Goal: Obtain resource: Download file/media

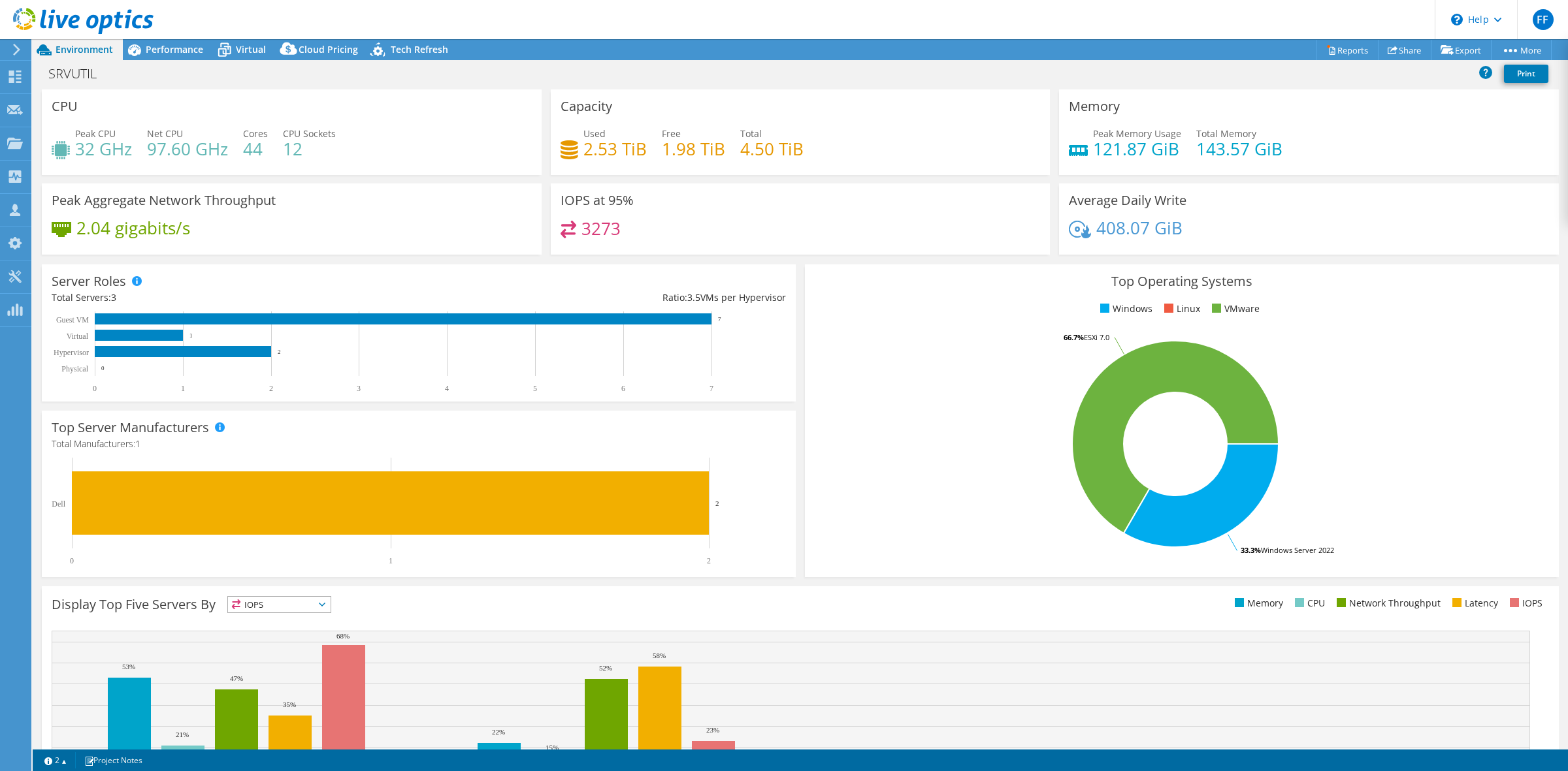
select select "USD"
click at [1328, 46] on link "Reports" at bounding box center [1347, 50] width 63 height 20
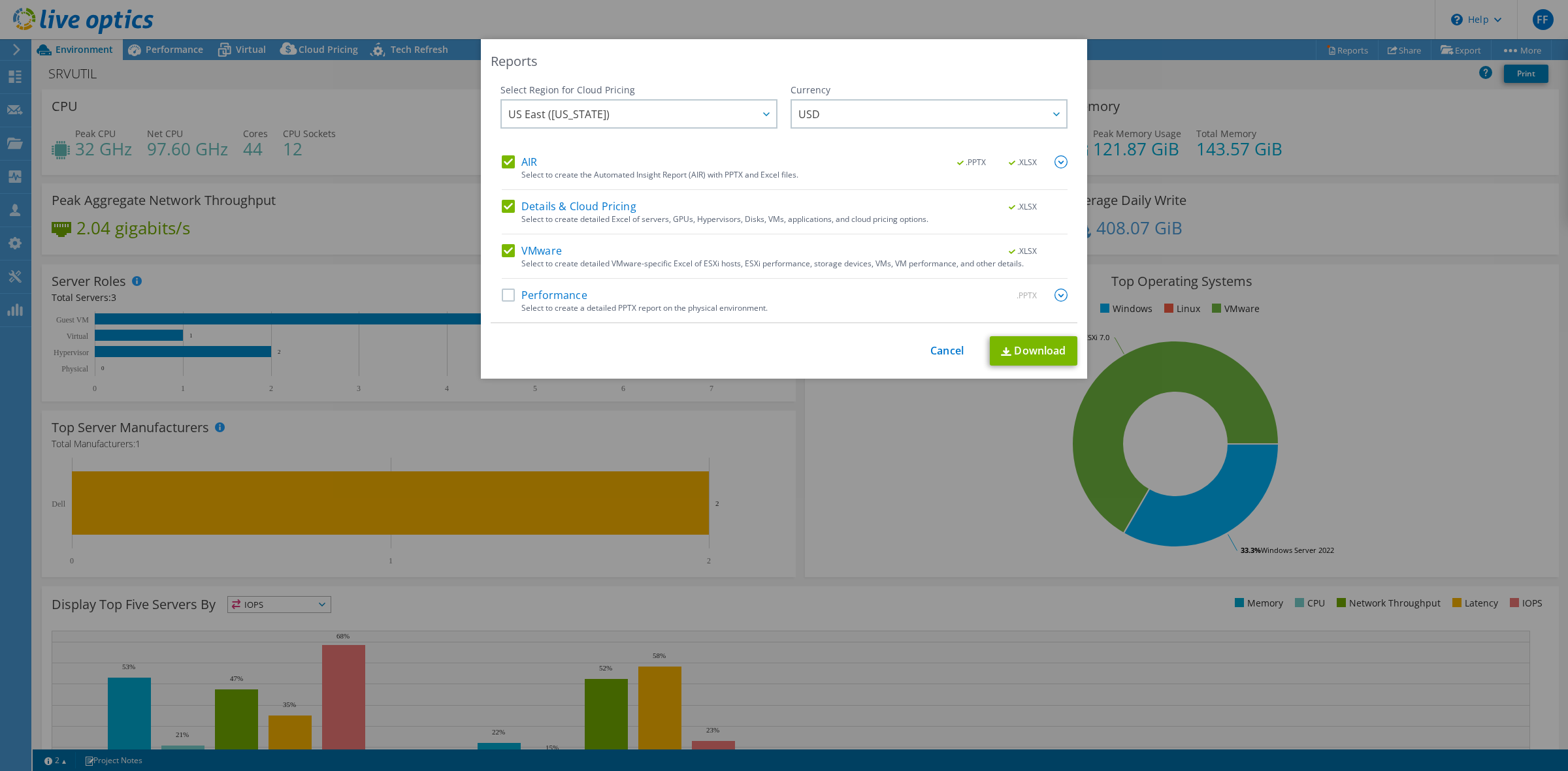
click at [517, 162] on label "AIR" at bounding box center [519, 162] width 36 height 13
click at [0, 0] on input "AIR" at bounding box center [0, 0] width 0 height 0
click at [527, 208] on label "Details & Cloud Pricing" at bounding box center [569, 206] width 134 height 13
click at [0, 0] on input "Details & Cloud Pricing" at bounding box center [0, 0] width 0 height 0
click at [1027, 357] on link "Download" at bounding box center [1033, 351] width 88 height 29
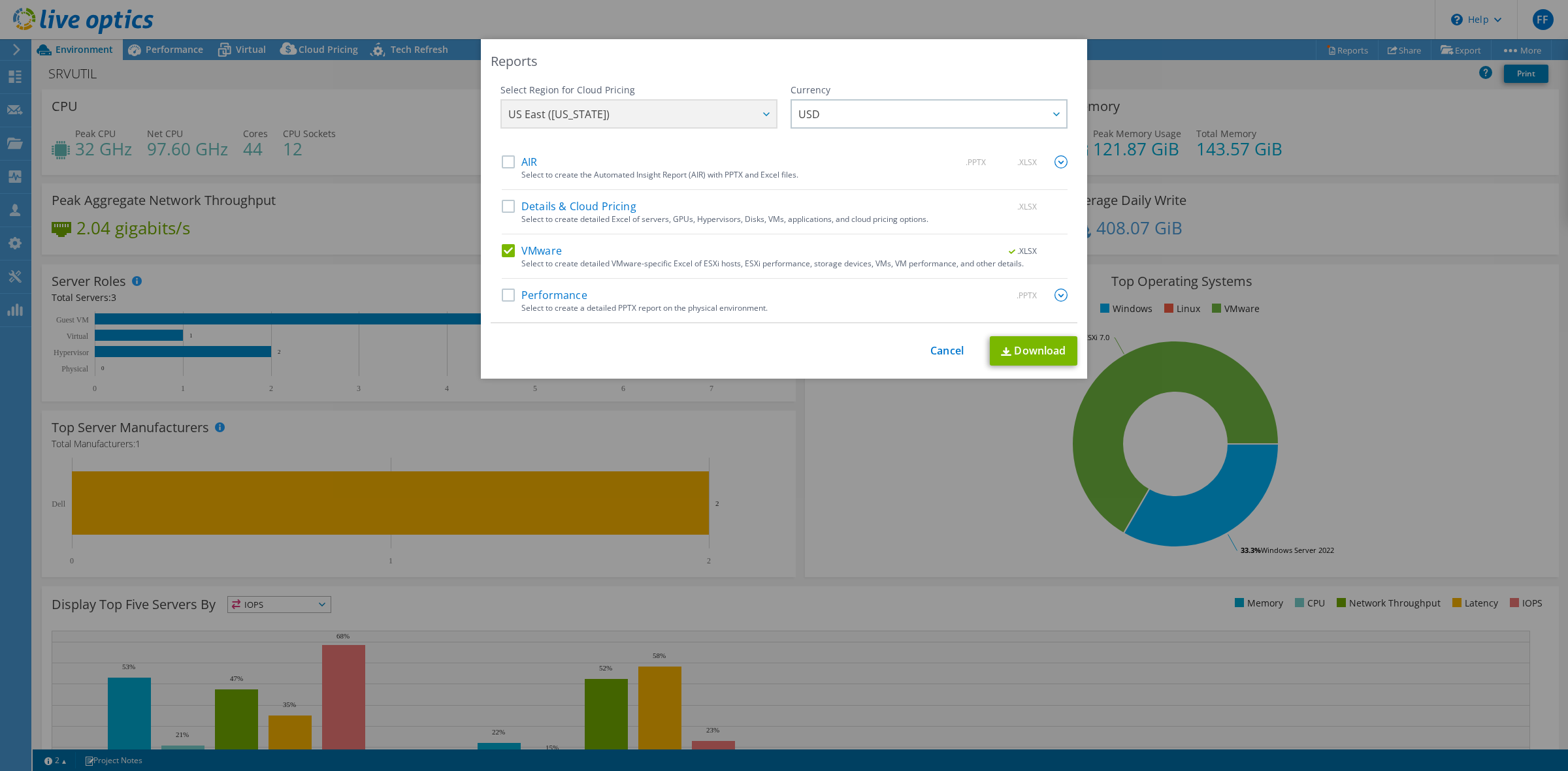
click at [921, 351] on div "This process may take a while, please wait... Cancel Download" at bounding box center [784, 351] width 586 height 29
click at [948, 345] on link "Cancel" at bounding box center [947, 351] width 33 height 12
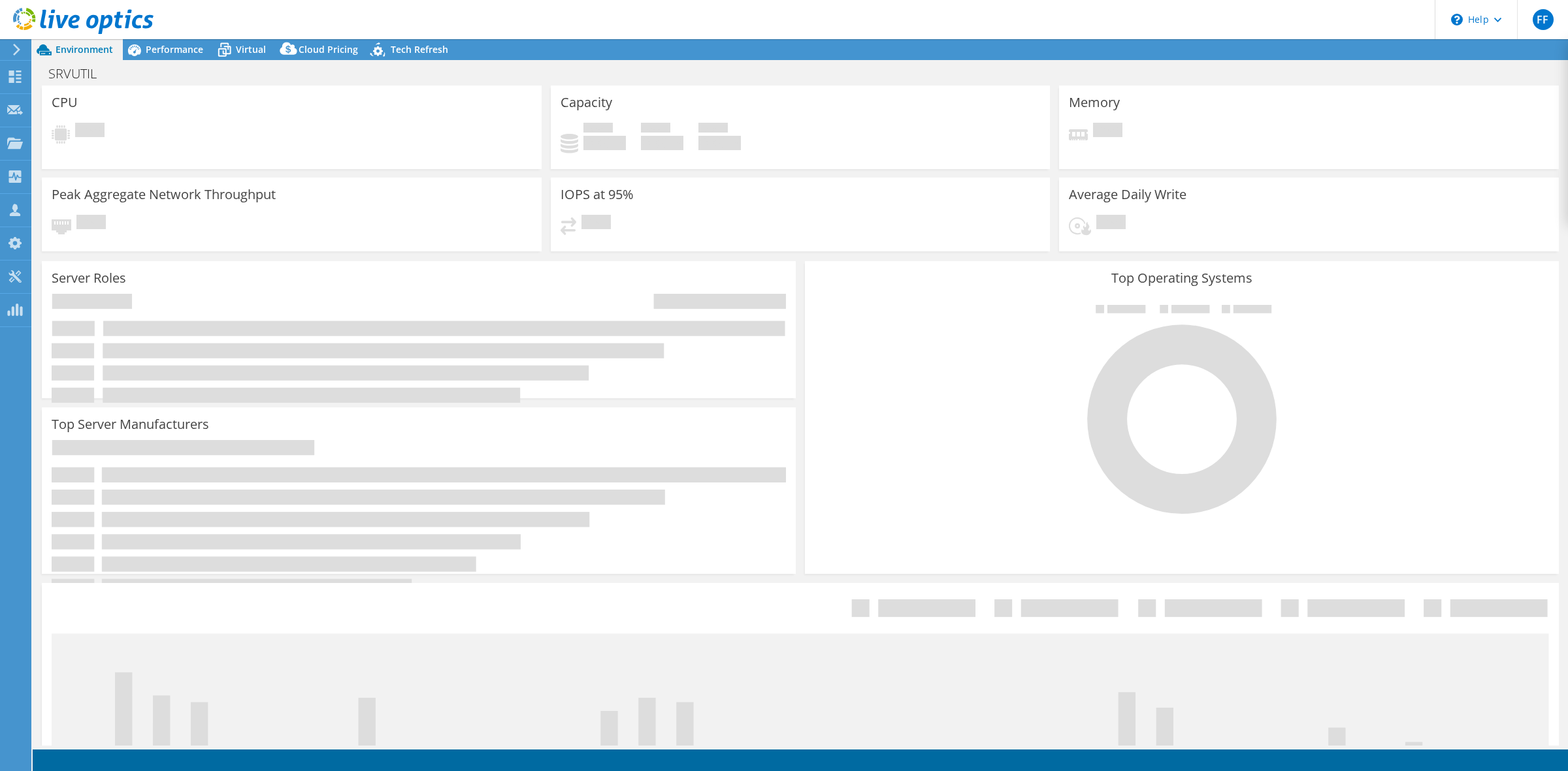
select select "USD"
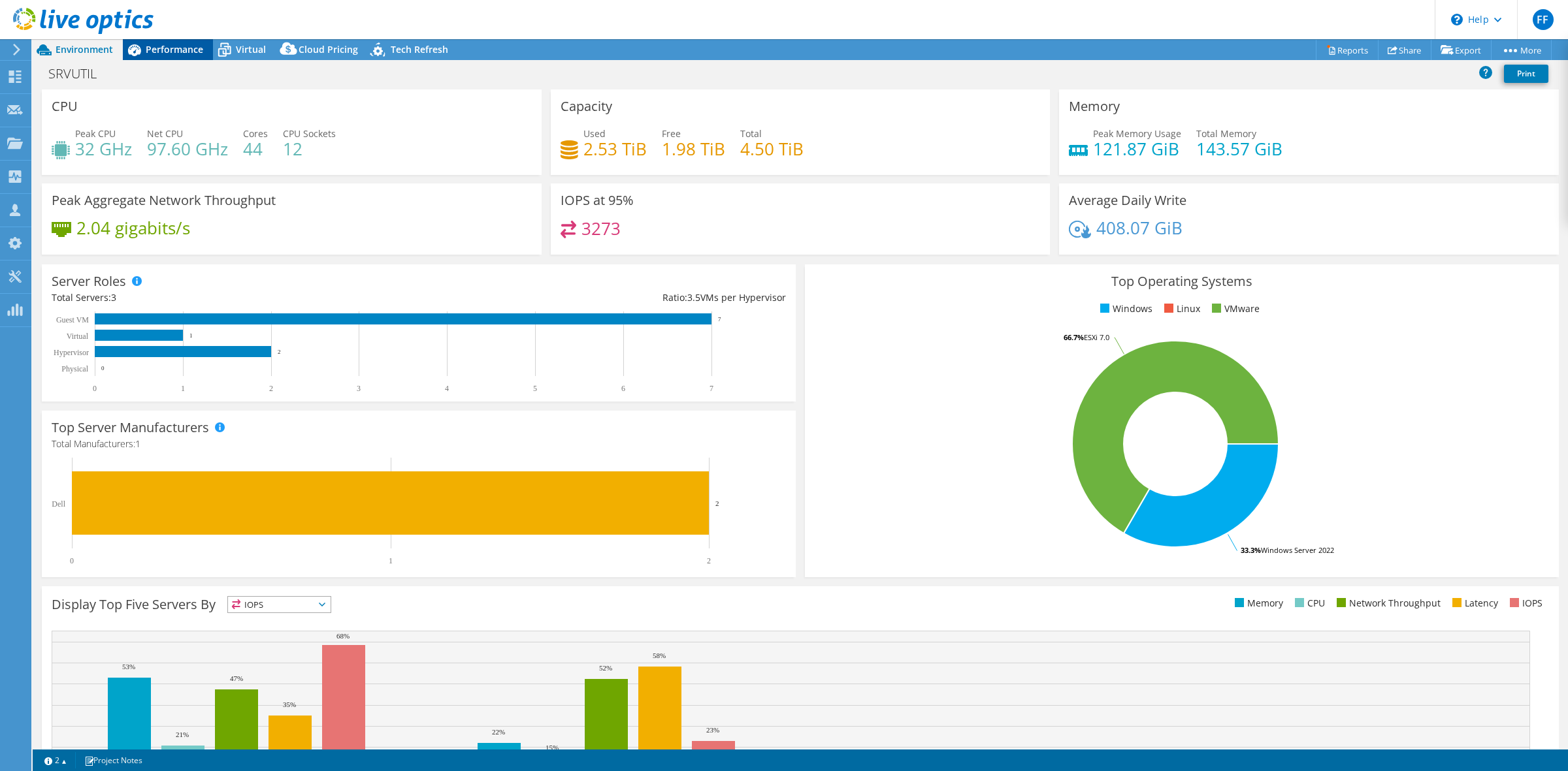
click at [188, 44] on span "Performance" at bounding box center [174, 49] width 57 height 12
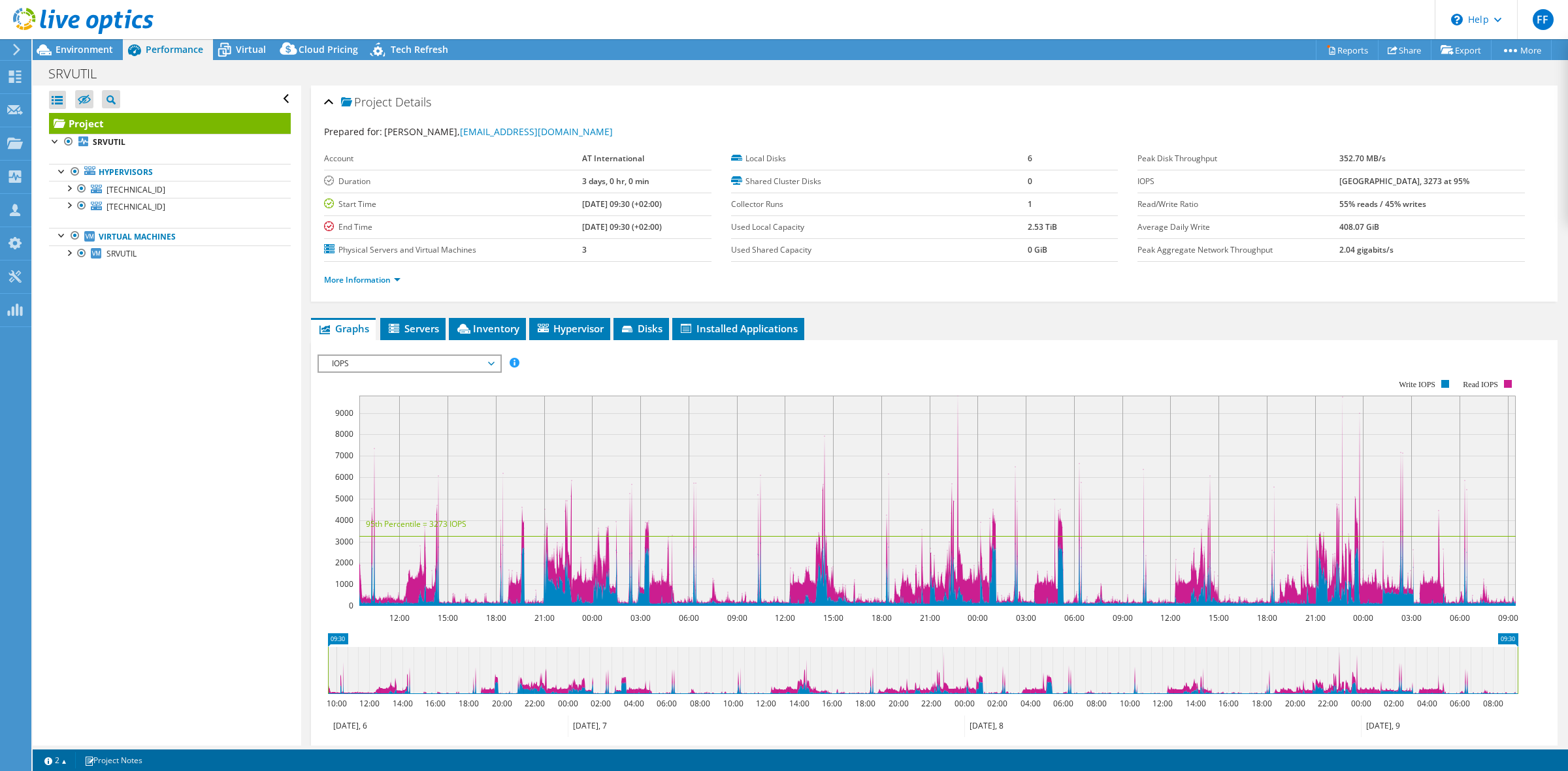
click at [402, 368] on span "IOPS" at bounding box center [409, 363] width 167 height 16
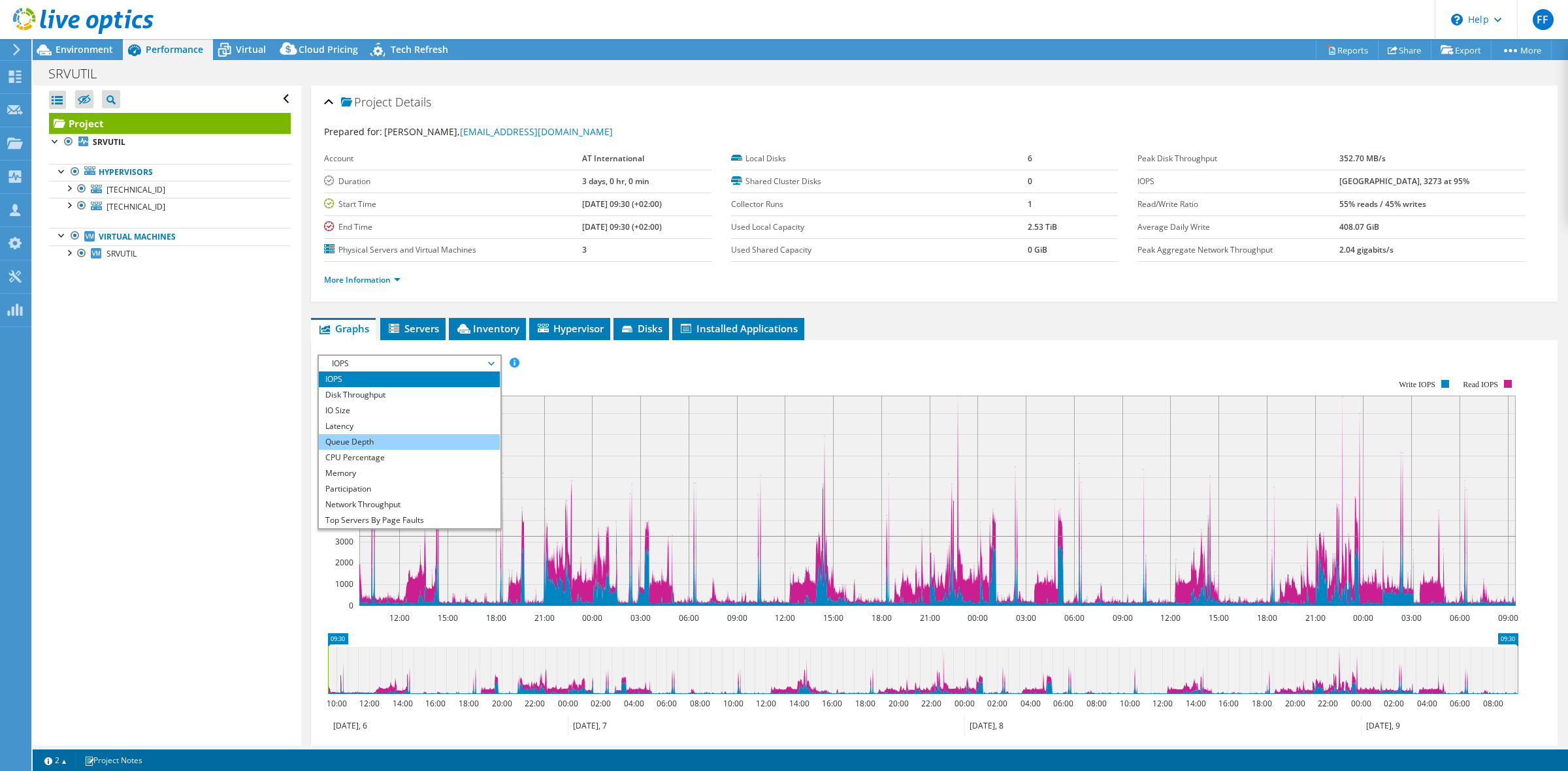
click at [393, 438] on li "Queue Depth" at bounding box center [409, 442] width 181 height 16
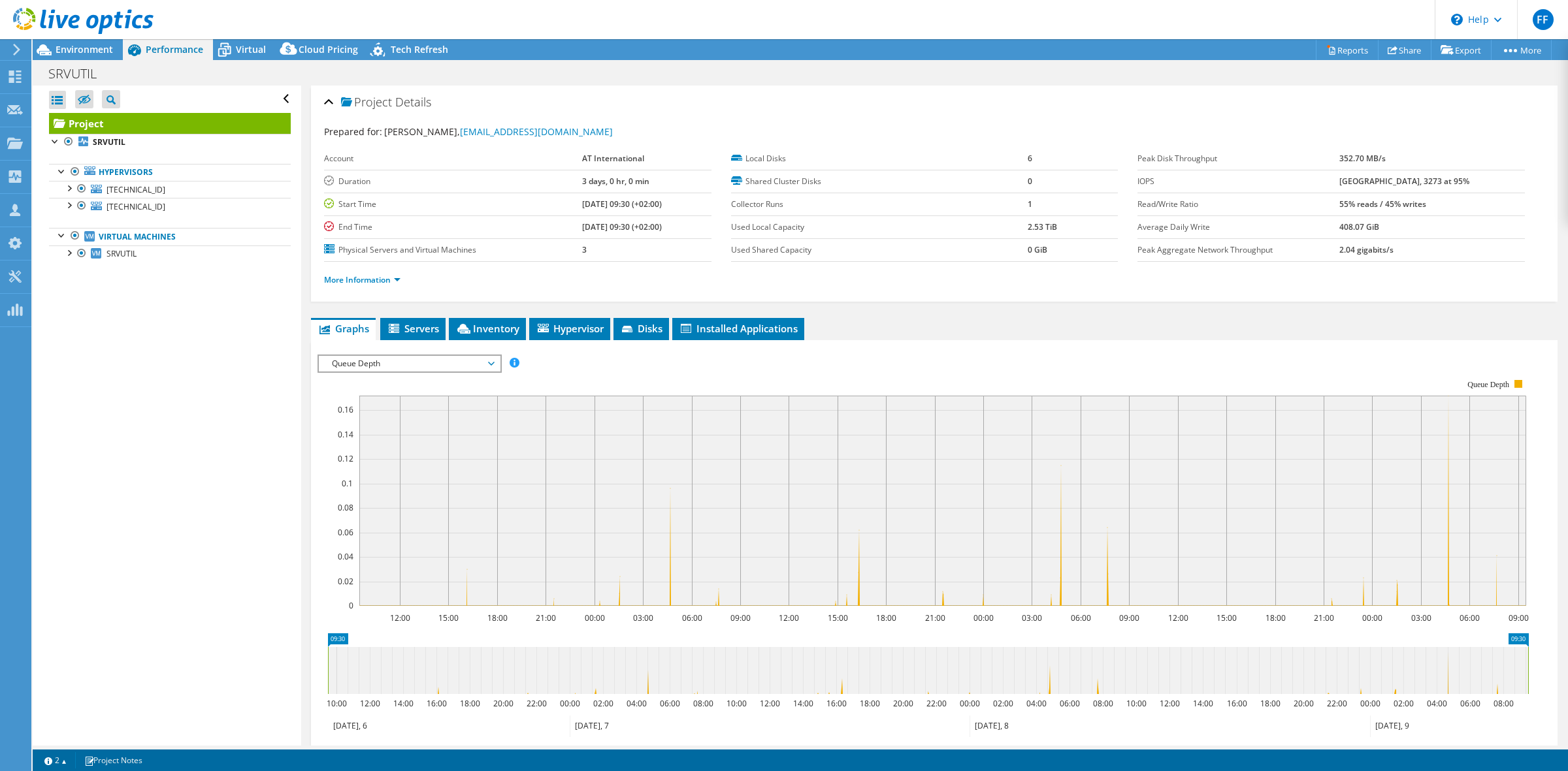
click at [383, 361] on span "Queue Depth" at bounding box center [409, 363] width 167 height 16
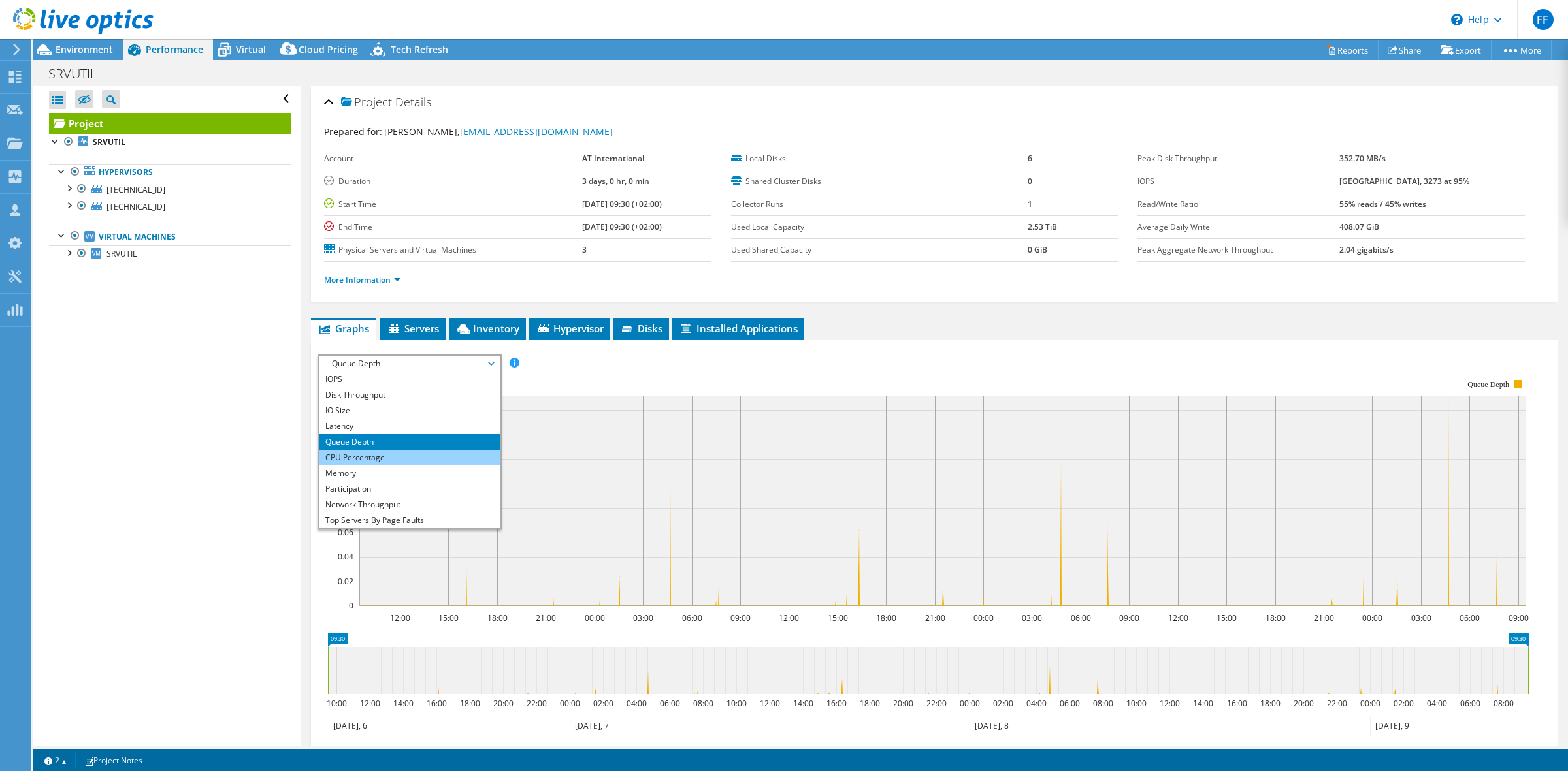
click at [380, 456] on li "CPU Percentage" at bounding box center [409, 458] width 181 height 16
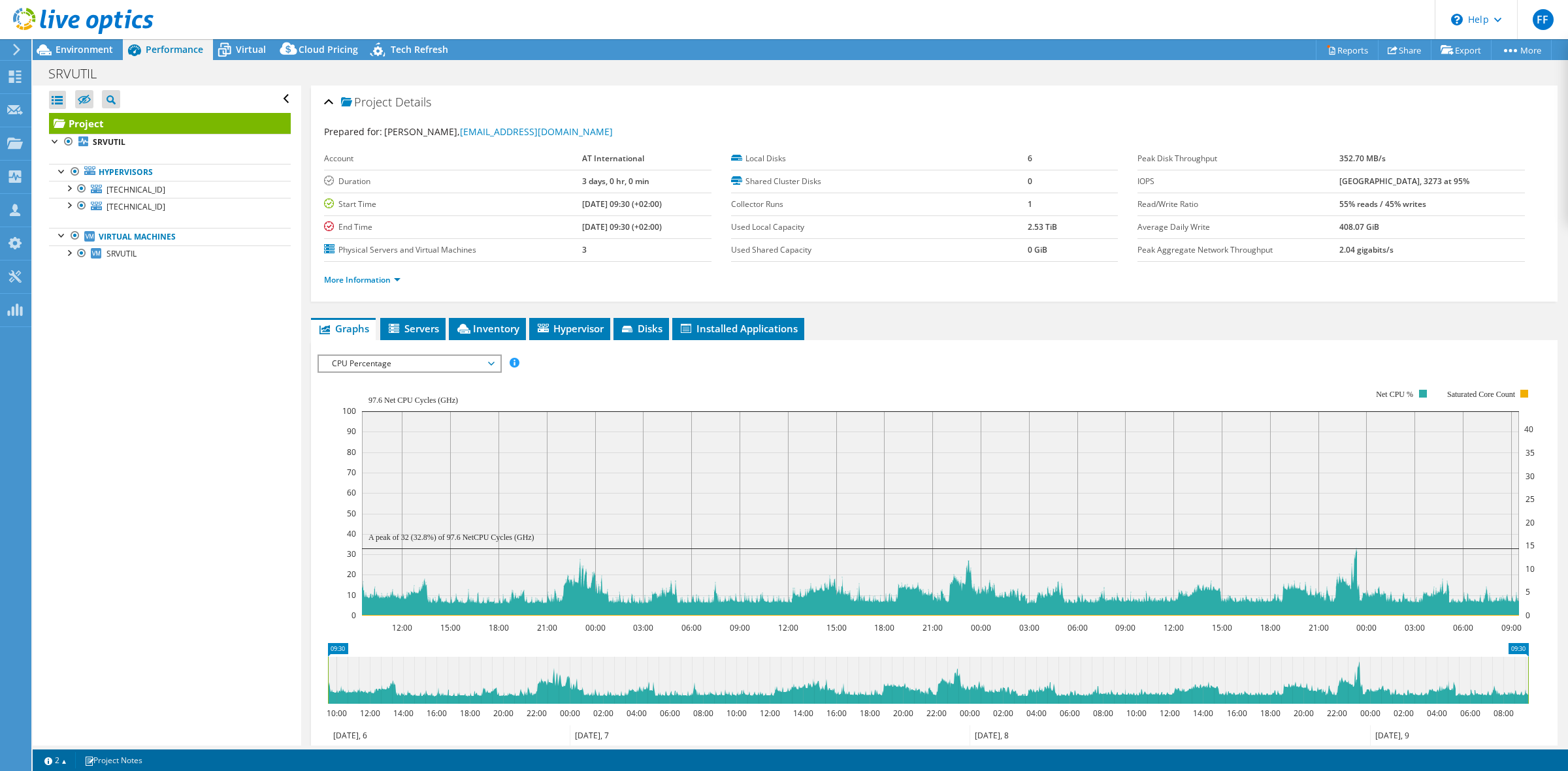
click at [374, 367] on span "CPU Percentage" at bounding box center [409, 363] width 167 height 16
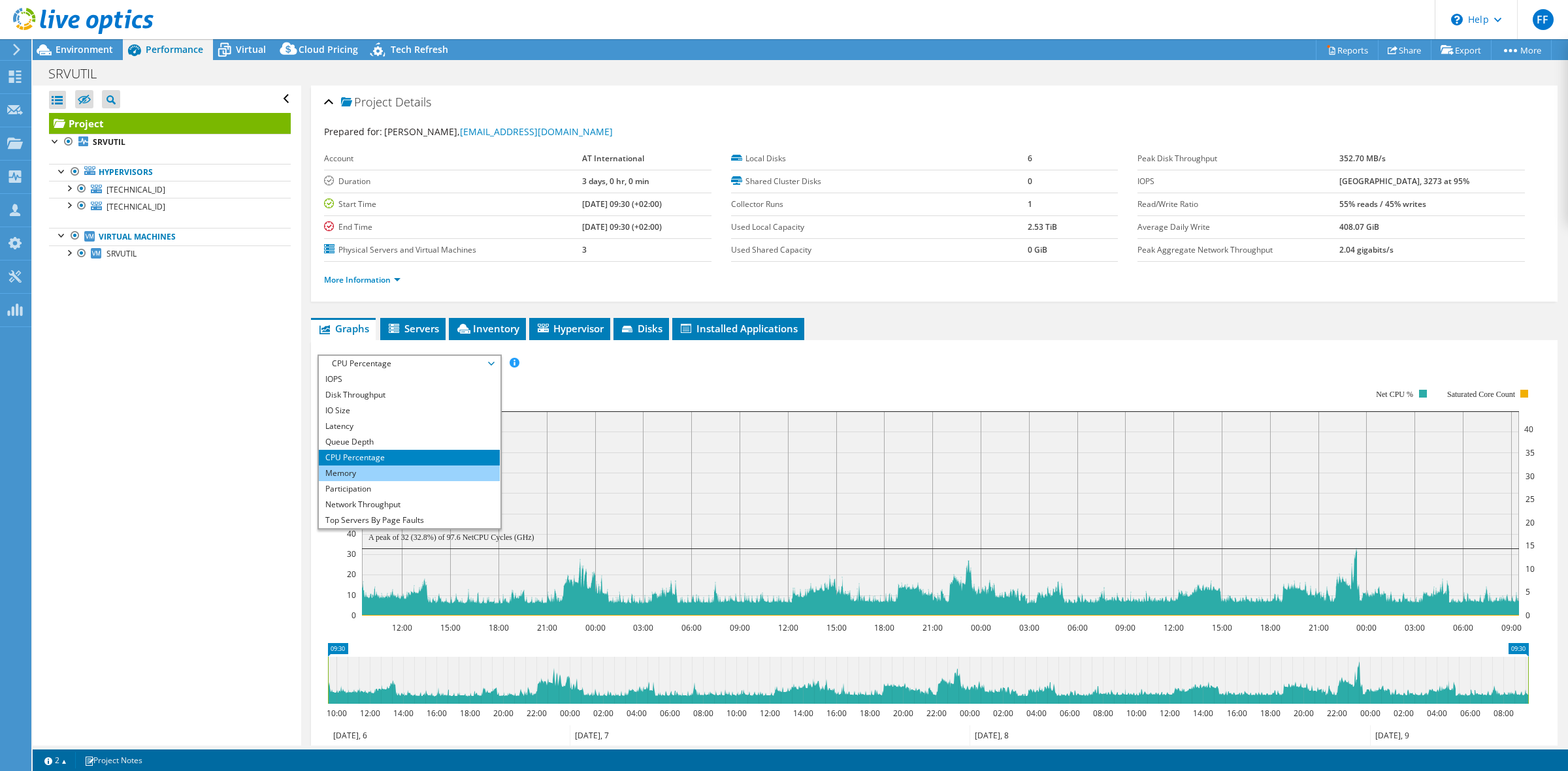
click at [377, 478] on li "Memory" at bounding box center [409, 473] width 181 height 16
